Goal: Check status: Check status

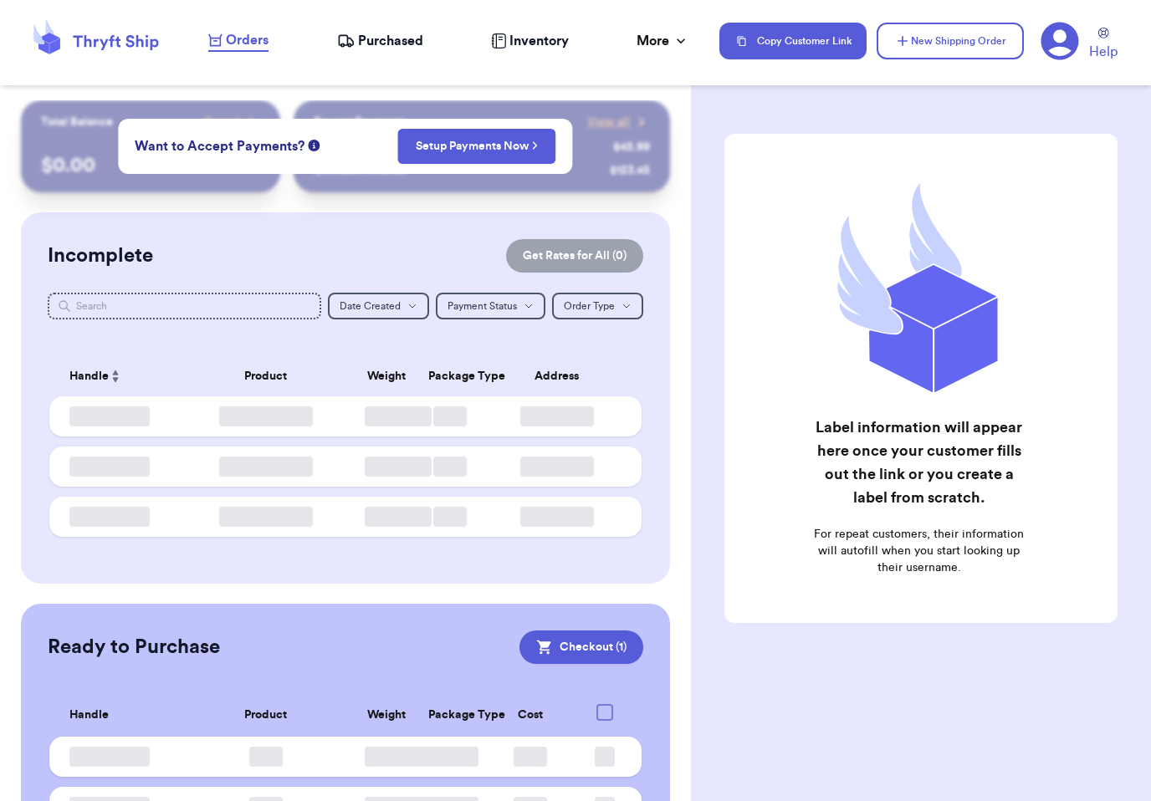
checkbox input "true"
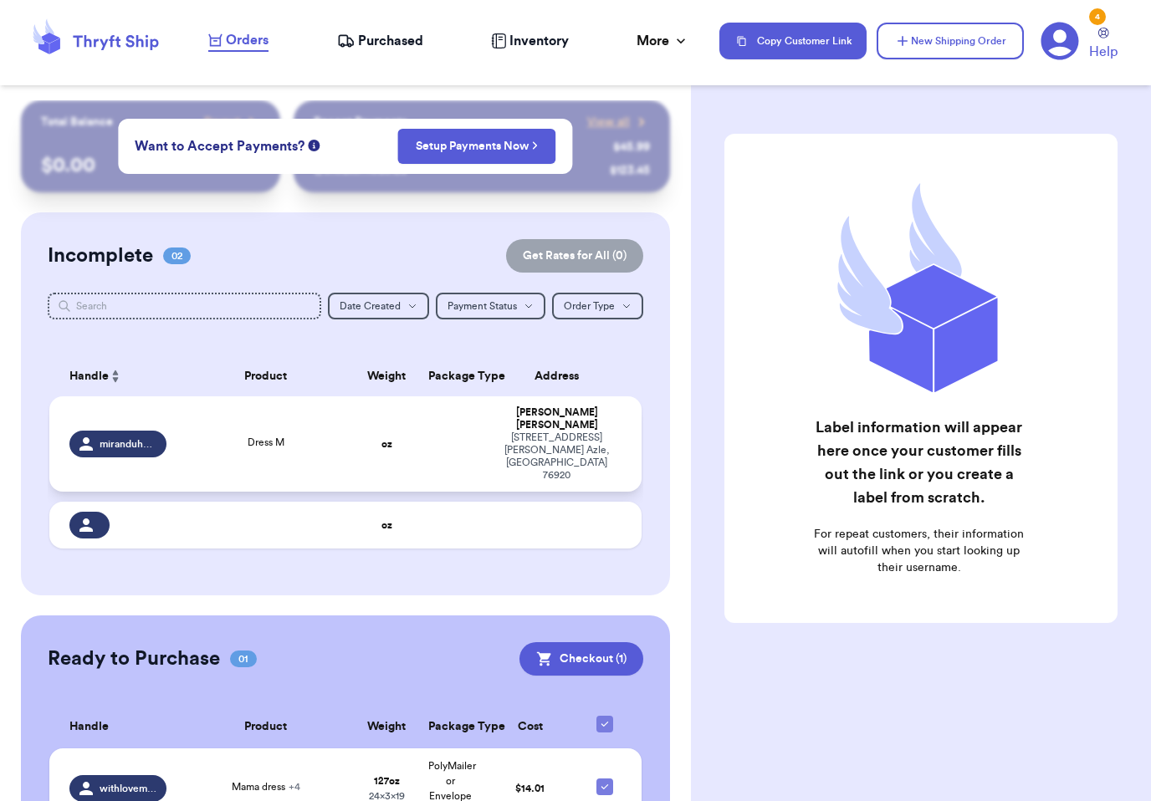
click at [492, 482] on div "610 Harris Rd Azle , TX 76920" at bounding box center [556, 457] width 129 height 50
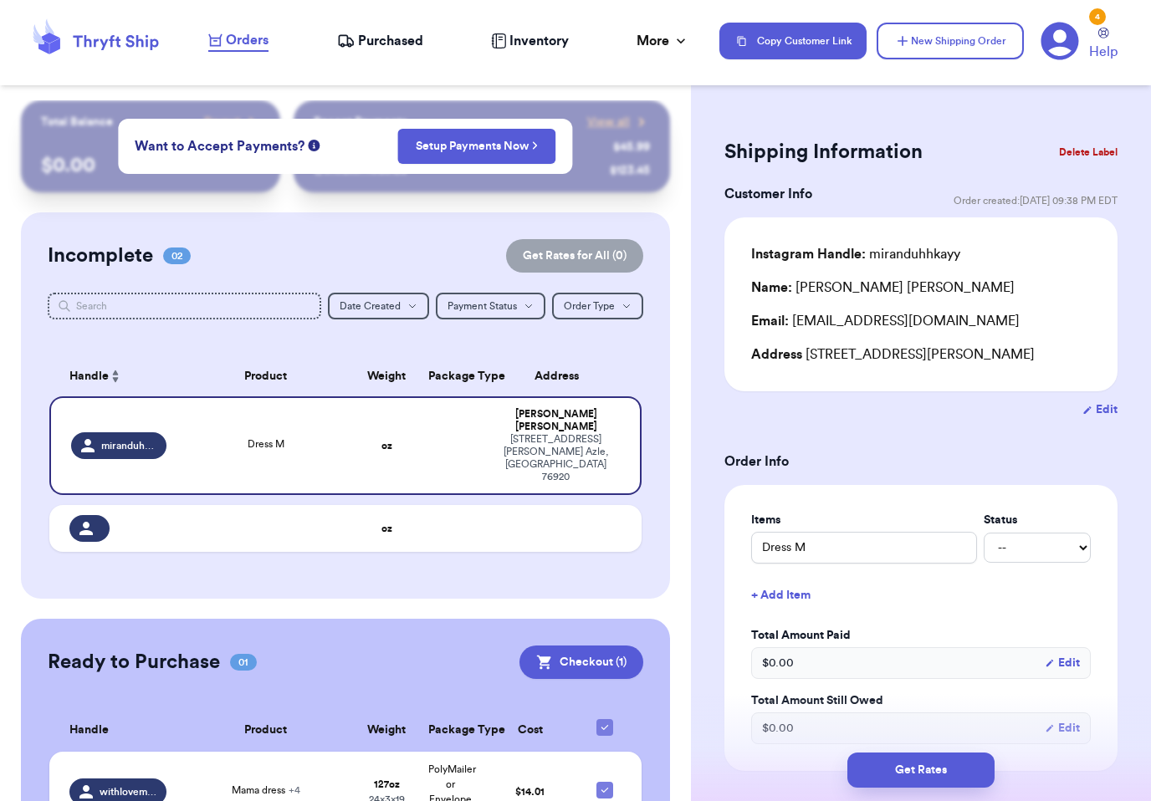
click at [373, 34] on span "Purchased" at bounding box center [390, 41] width 65 height 20
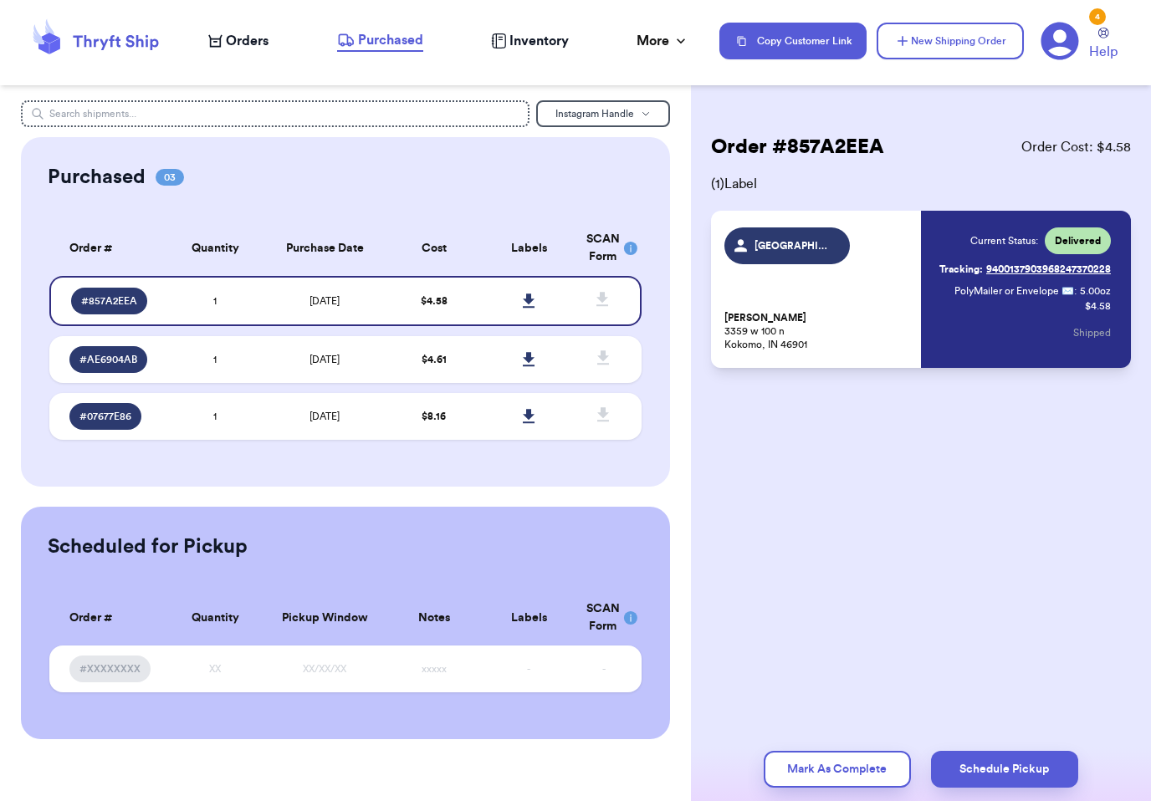
click at [236, 44] on span "Orders" at bounding box center [247, 41] width 43 height 20
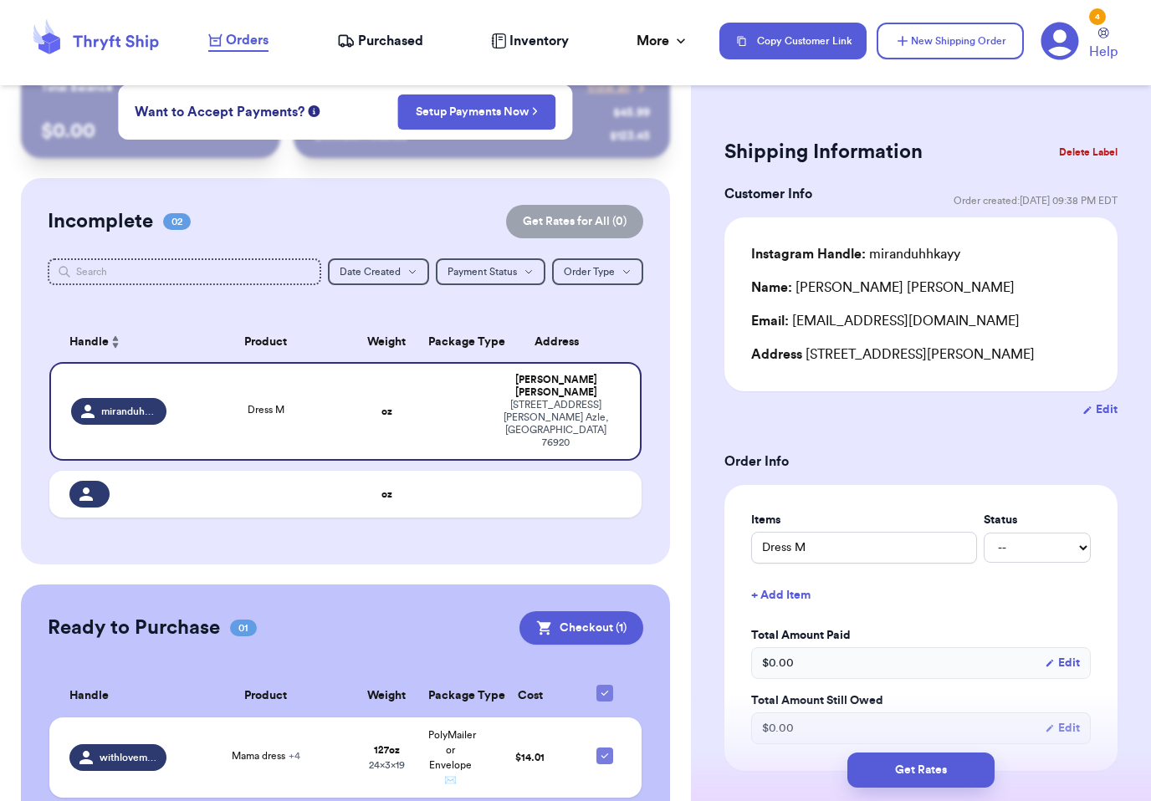
scroll to position [33, 0]
